Goal: Contribute content

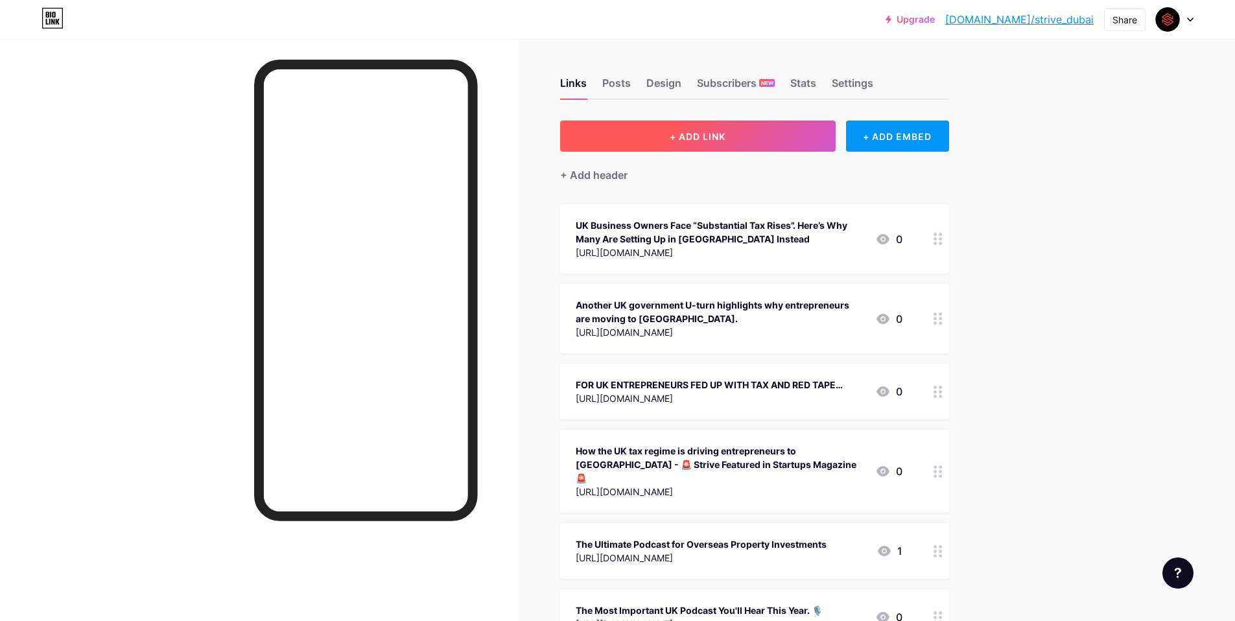
click at [776, 136] on button "+ ADD LINK" at bounding box center [698, 136] width 276 height 31
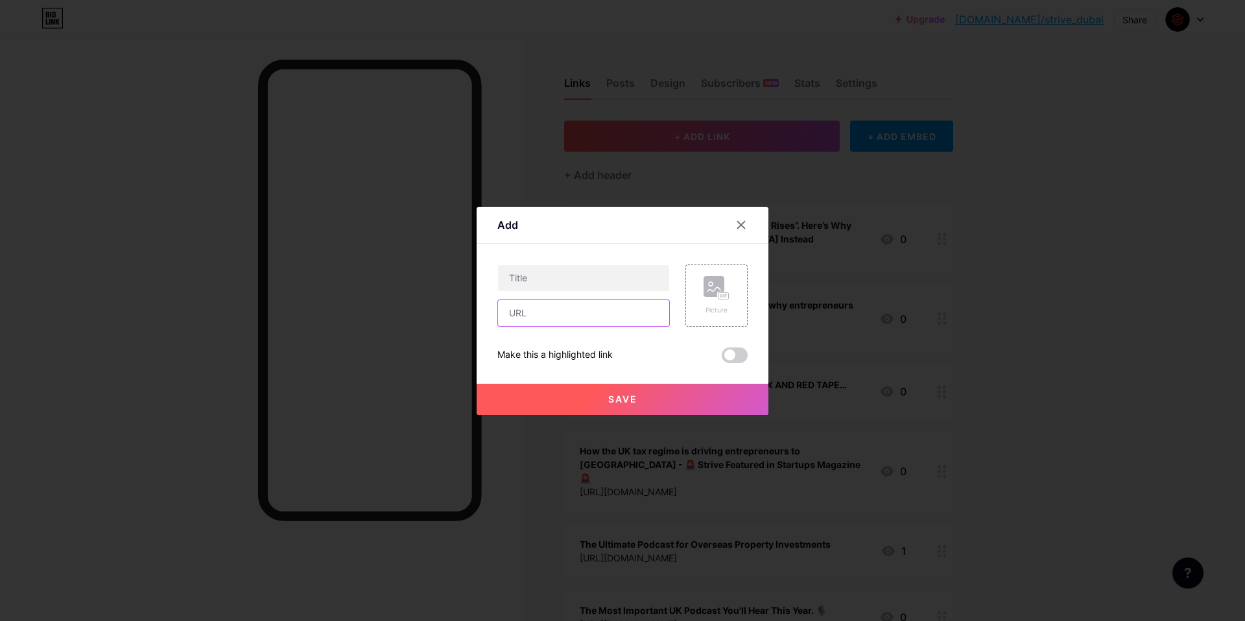
click at [573, 310] on input "text" at bounding box center [583, 313] width 171 height 26
paste input "[URL][DOMAIN_NAME]"
type input "[URL][DOMAIN_NAME]"
drag, startPoint x: 582, startPoint y: 262, endPoint x: 574, endPoint y: 276, distance: 16.6
click at [574, 276] on div "Content YouTube Play YouTube video without leaving your page. ADD Vimeo Play Vi…" at bounding box center [622, 303] width 250 height 119
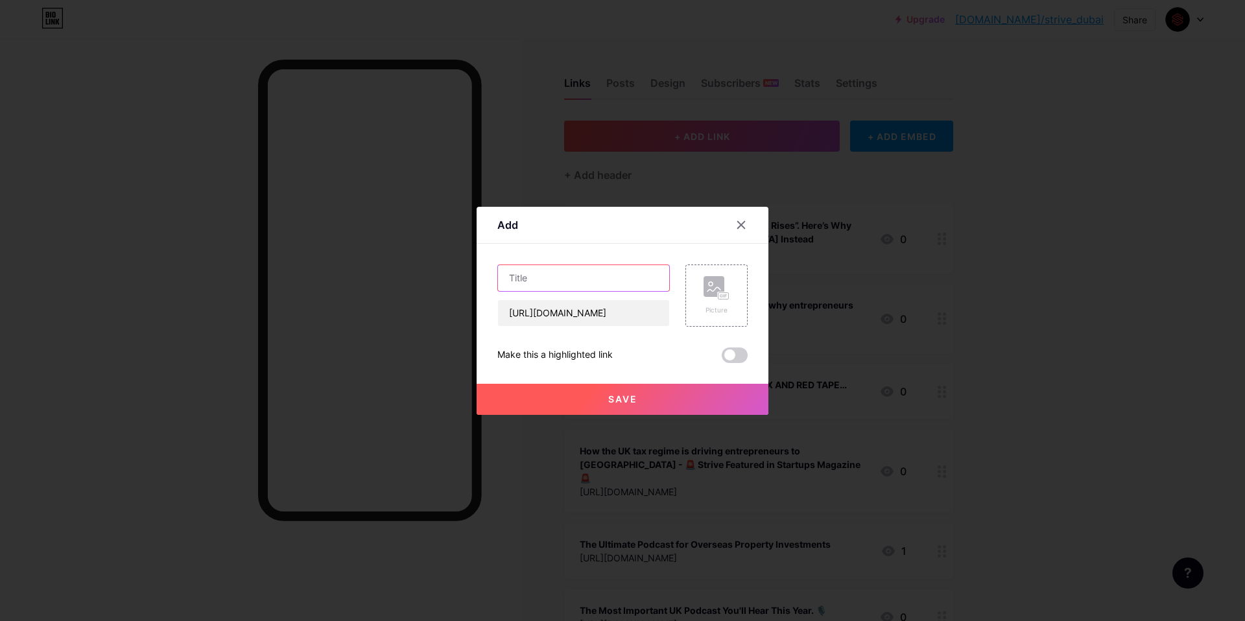
click at [574, 276] on input "text" at bounding box center [583, 278] width 171 height 26
paste input "How Smart People Transfer Money to [GEOGRAPHIC_DATA]. 5x Cheaper Than Banks!"
type input "How Smart People Transfer Money to [GEOGRAPHIC_DATA]. 5x Cheaper Than Banks!"
drag, startPoint x: 752, startPoint y: 360, endPoint x: 737, endPoint y: 356, distance: 16.0
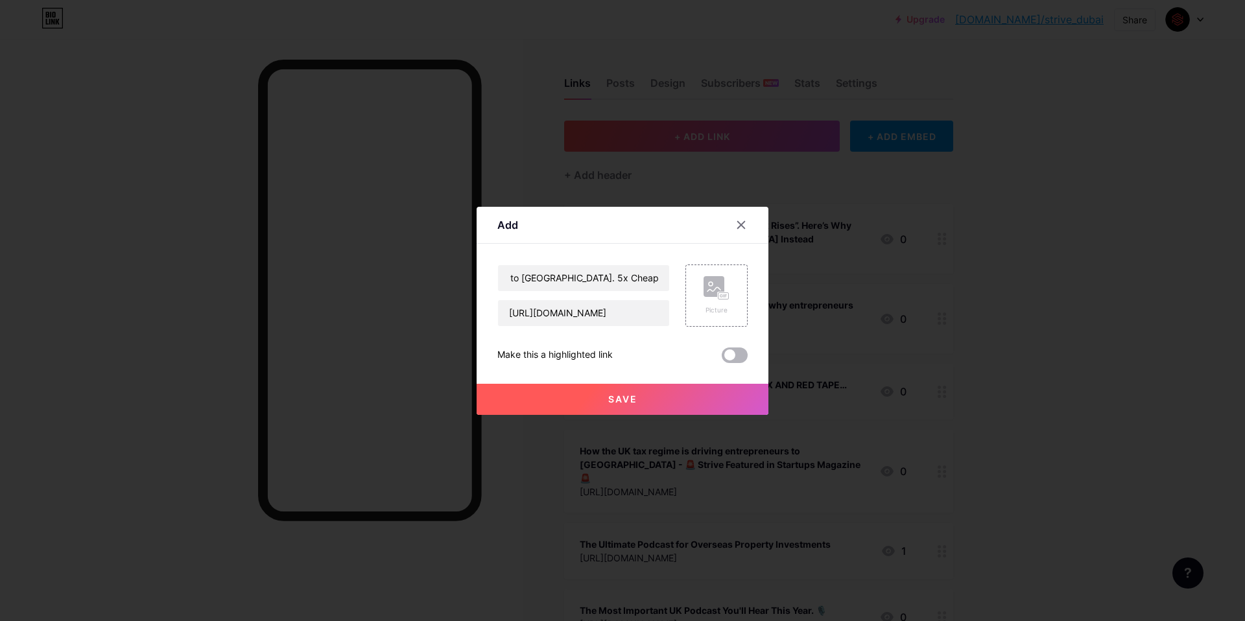
click at [751, 359] on div "Add Content YouTube Play YouTube video without leaving your page. ADD Vimeo Pla…" at bounding box center [623, 311] width 292 height 208
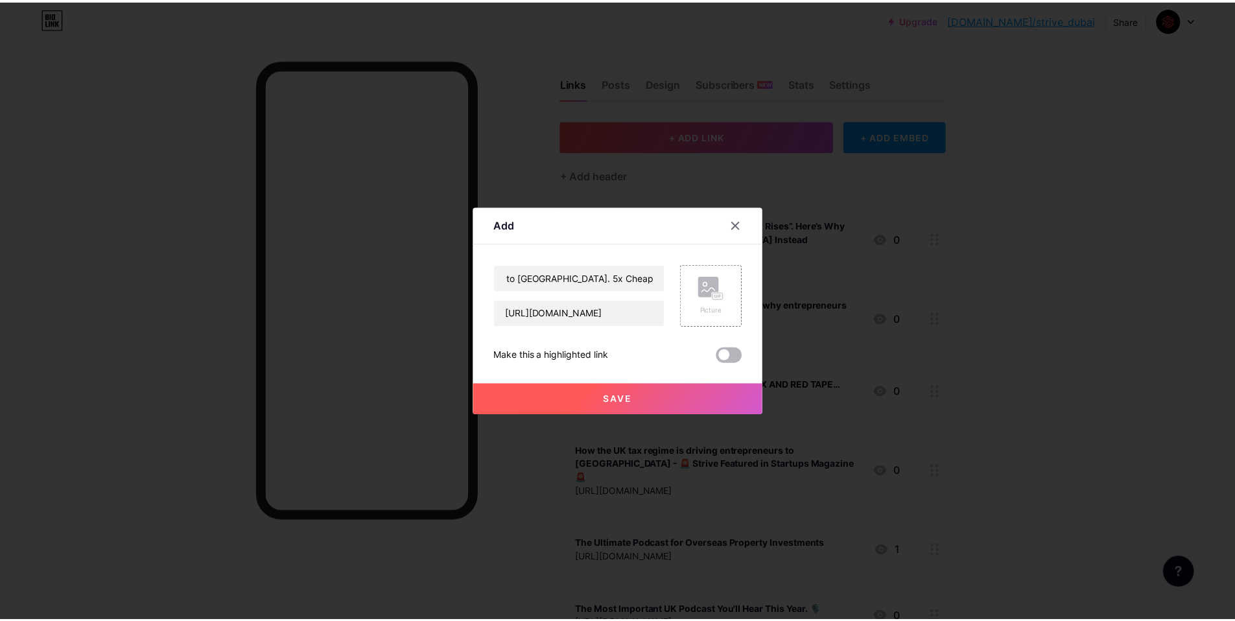
scroll to position [0, 0]
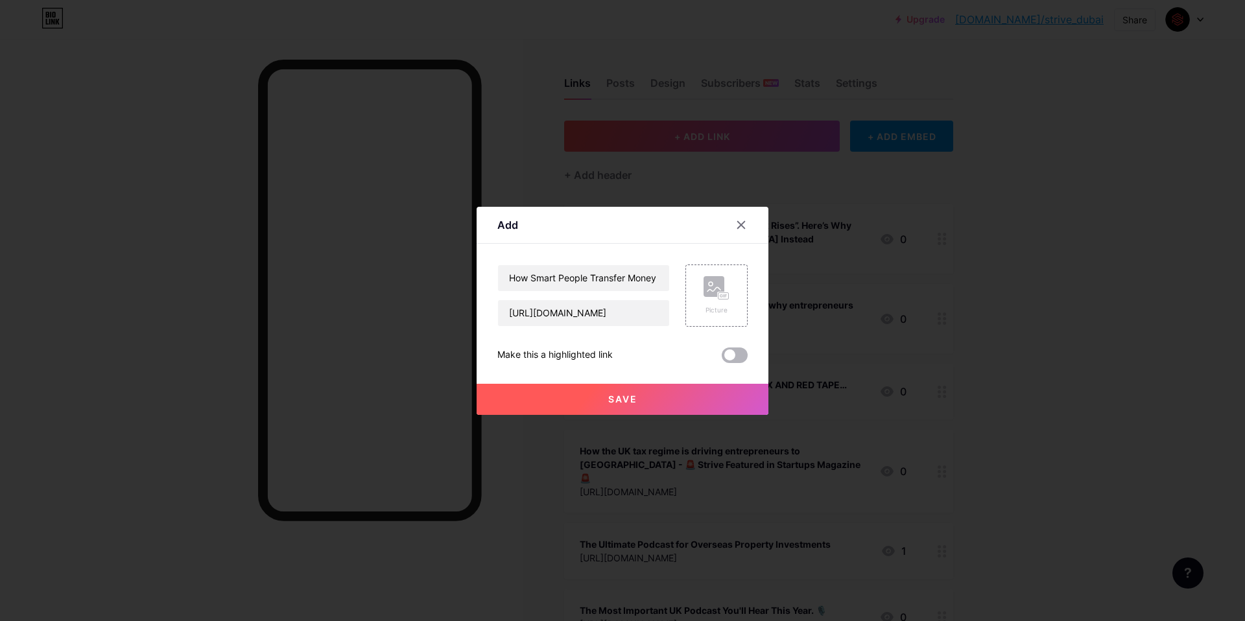
click at [732, 355] on span at bounding box center [735, 356] width 26 height 16
click at [722, 359] on input "checkbox" at bounding box center [722, 359] width 0 height 0
click at [692, 404] on button "Save" at bounding box center [623, 399] width 292 height 31
